Goal: Check status

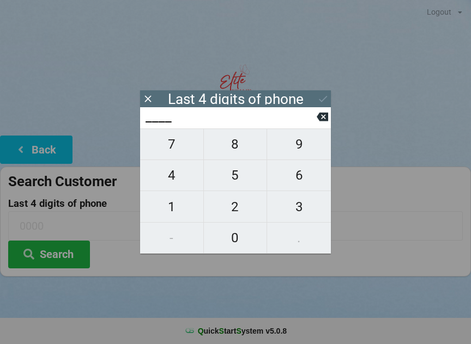
click at [235, 150] on span "8" at bounding box center [235, 144] width 63 height 23
type input "8___"
click at [178, 198] on span "1" at bounding box center [171, 207] width 63 height 23
type input "81__"
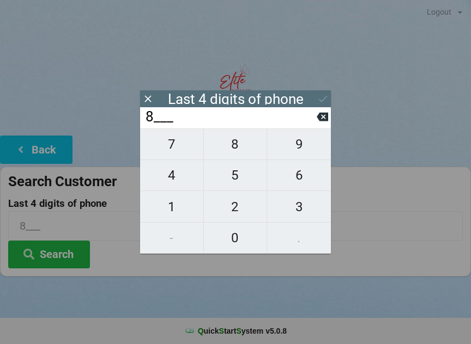
type input "81__"
click at [295, 204] on span "3" at bounding box center [299, 207] width 64 height 23
type input "813_"
click at [300, 177] on span "6" at bounding box center [299, 175] width 64 height 23
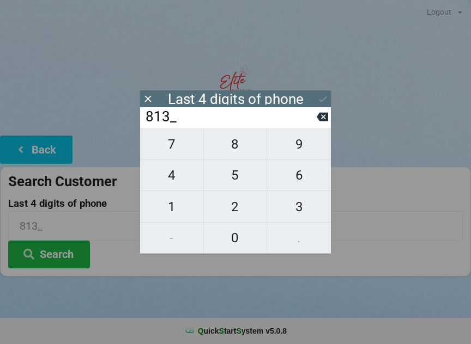
type input "8136"
click at [301, 153] on div "7 8 9 4 5 6 1 2 3 - 0 ." at bounding box center [235, 191] width 191 height 125
click at [301, 210] on div "7 8 9 4 5 6 1 2 3 - 0 ." at bounding box center [235, 191] width 191 height 125
click at [321, 116] on icon at bounding box center [322, 116] width 11 height 11
click at [319, 118] on icon at bounding box center [322, 117] width 11 height 9
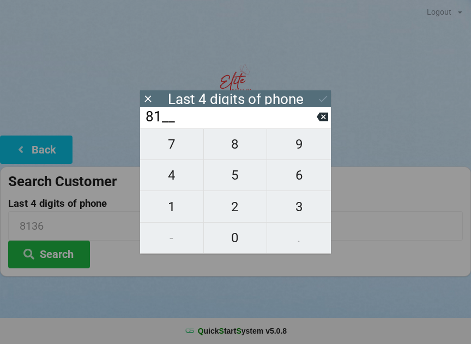
click at [318, 119] on icon at bounding box center [322, 117] width 11 height 9
click at [318, 118] on icon at bounding box center [322, 116] width 11 height 11
type input "____"
click at [239, 148] on span "8" at bounding box center [235, 144] width 63 height 23
type input "8___"
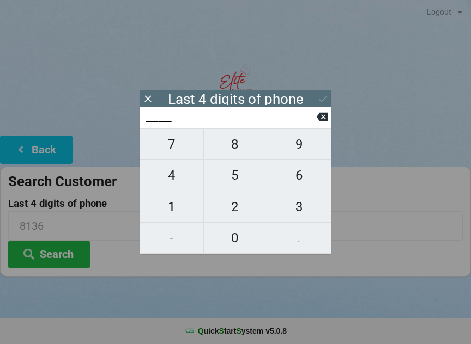
type input "8___"
click at [296, 154] on span "9" at bounding box center [299, 144] width 64 height 23
type input "89__"
click at [300, 180] on span "6" at bounding box center [299, 175] width 64 height 23
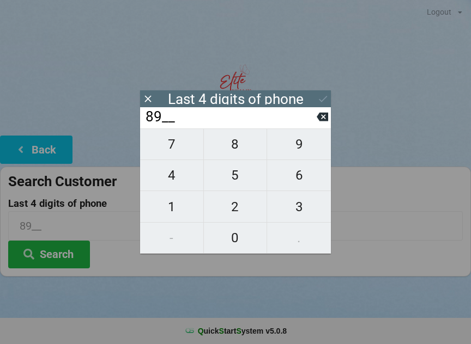
type input "896_"
click at [295, 180] on span "6" at bounding box center [299, 175] width 64 height 23
type input "8966"
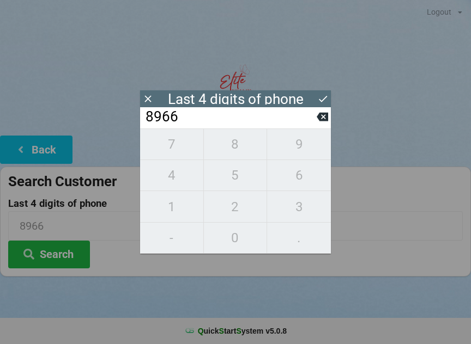
click at [315, 95] on div "Last 4 digits of phone" at bounding box center [235, 98] width 191 height 17
click at [318, 97] on icon at bounding box center [322, 98] width 11 height 11
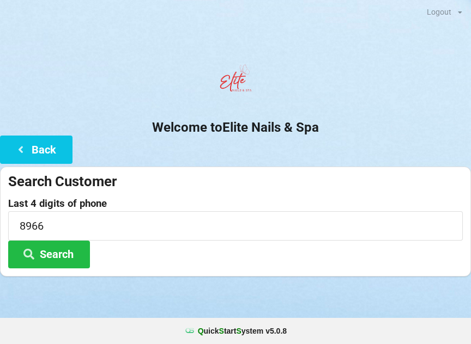
click at [70, 249] on button "Search" at bounding box center [49, 255] width 82 height 28
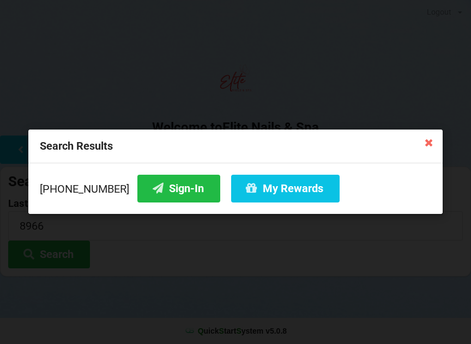
click at [170, 191] on button "Sign-In" at bounding box center [178, 189] width 83 height 28
